Goal: Information Seeking & Learning: Learn about a topic

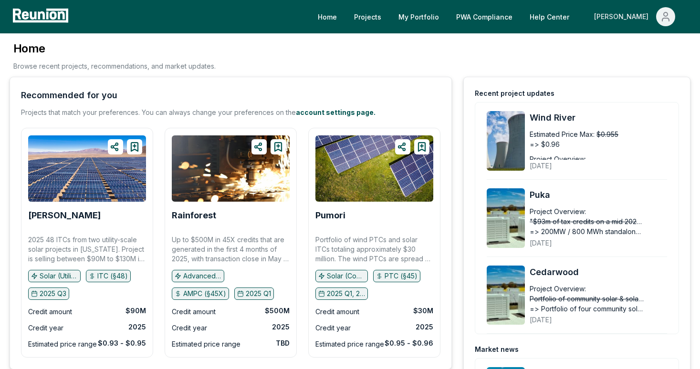
click at [669, 14] on icon "Main" at bounding box center [665, 16] width 11 height 11
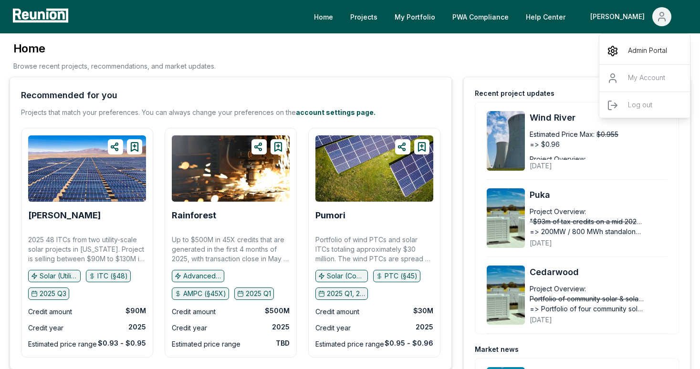
click at [624, 48] on div "Admin Portal" at bounding box center [645, 51] width 92 height 27
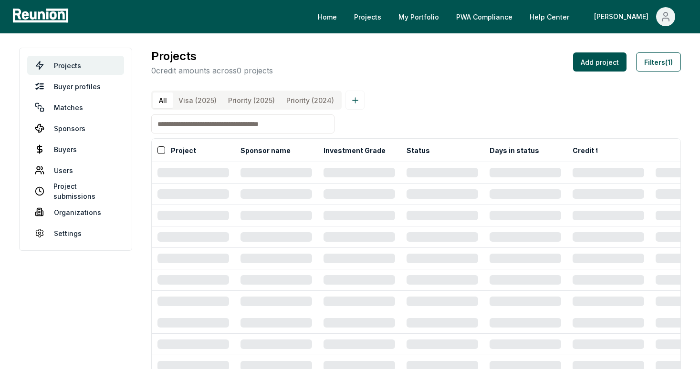
click at [245, 101] on \(2025\) "Priority (2025)" at bounding box center [251, 101] width 58 height 16
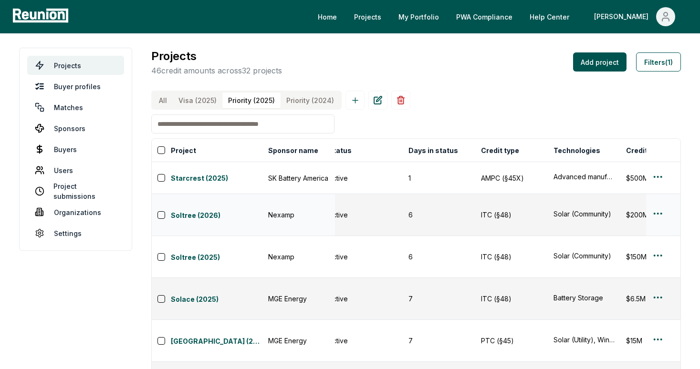
scroll to position [0, 120]
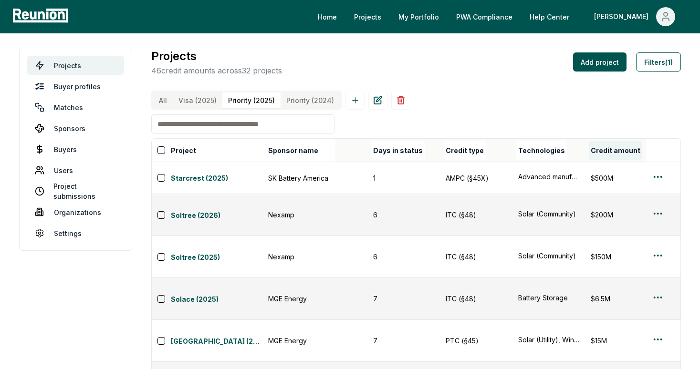
click at [609, 152] on button "Credit amount" at bounding box center [615, 150] width 53 height 19
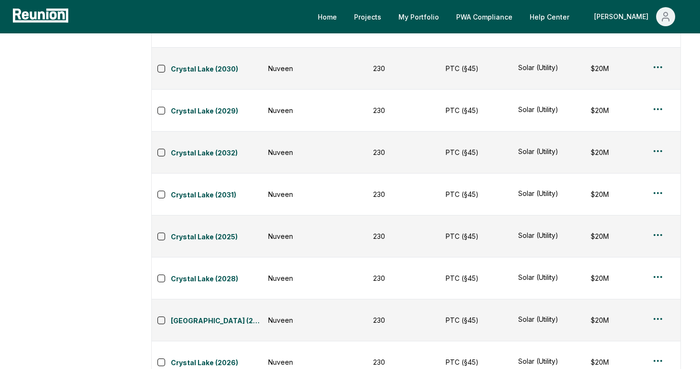
scroll to position [535, 0]
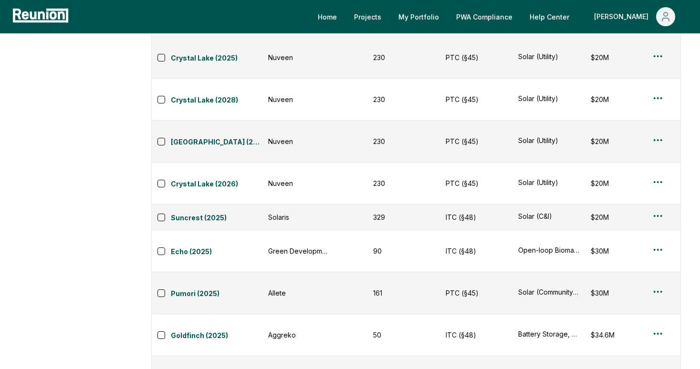
scroll to position [570, 0]
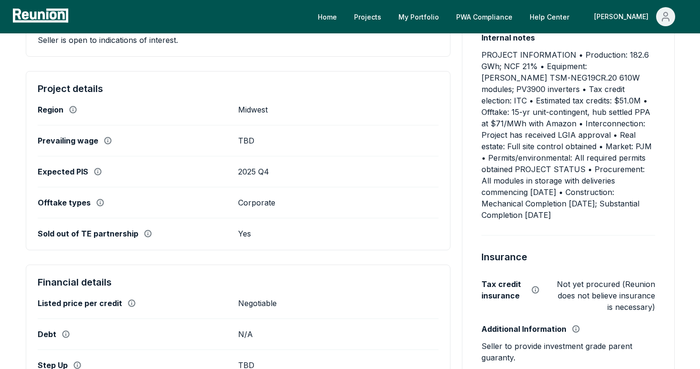
scroll to position [327, 0]
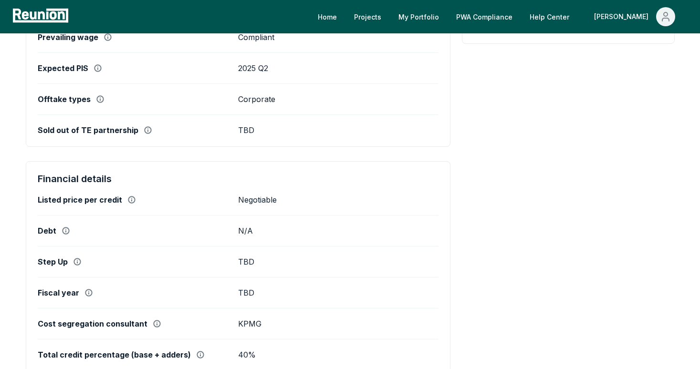
scroll to position [526, 0]
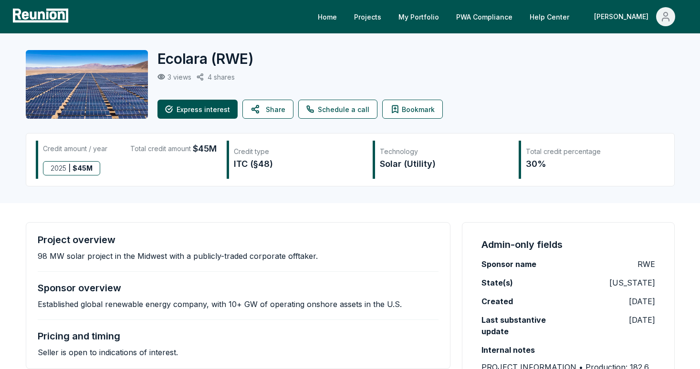
scroll to position [327, 0]
